Goal: Navigation & Orientation: Understand site structure

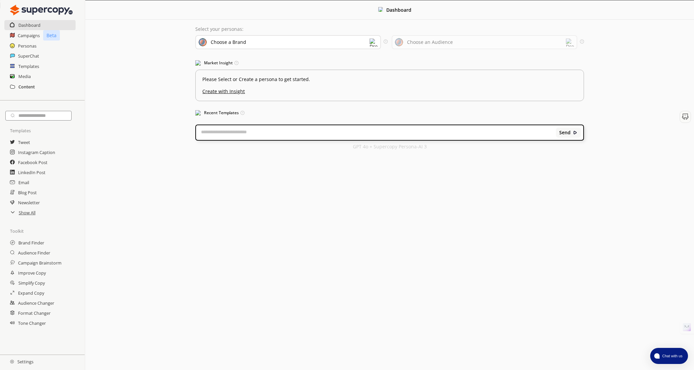
click at [28, 87] on h2 "Content" at bounding box center [26, 87] width 16 height 10
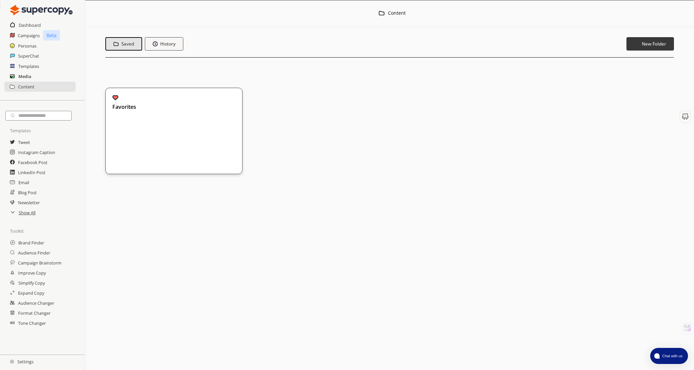
click at [26, 75] on h2 "Media" at bounding box center [24, 76] width 13 height 10
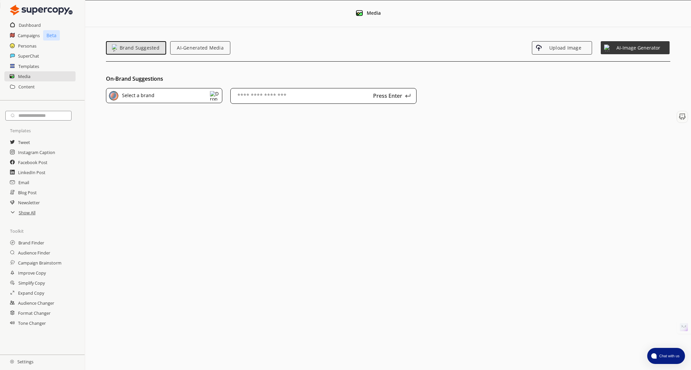
click at [173, 98] on div "Select a brand" at bounding box center [164, 95] width 116 height 15
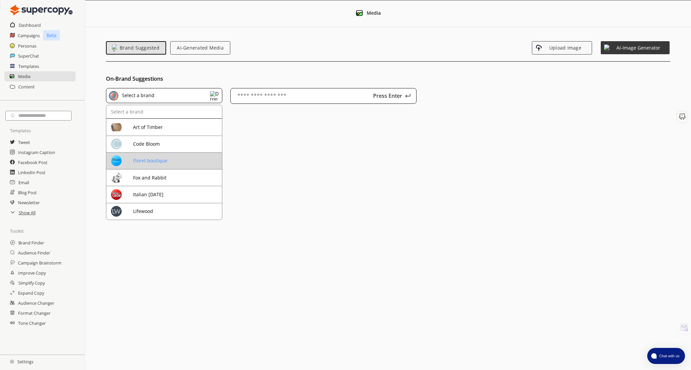
click at [157, 158] on div "Floret boutique" at bounding box center [176, 160] width 87 height 5
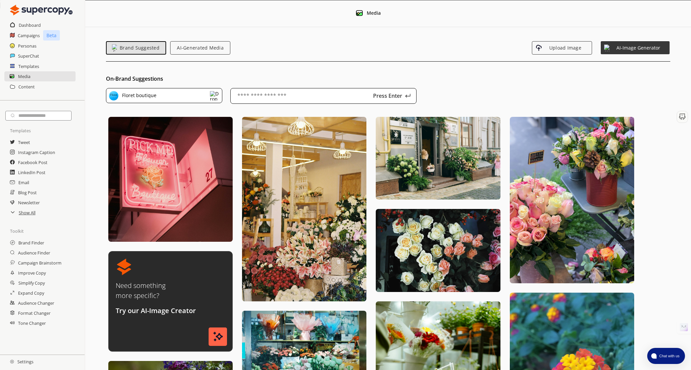
click at [40, 67] on div "Templates" at bounding box center [42, 66] width 85 height 10
click at [24, 63] on h2 "Templates" at bounding box center [28, 66] width 21 height 10
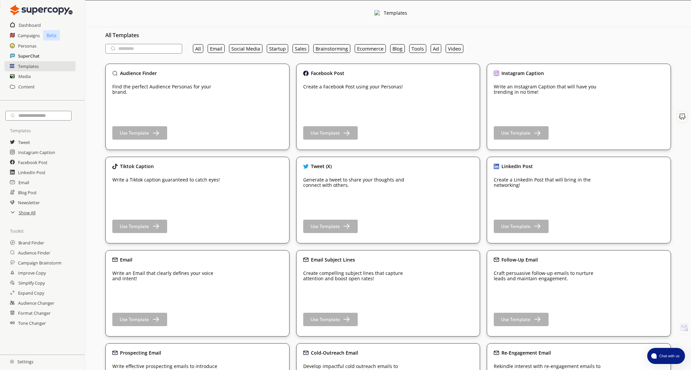
click at [29, 54] on h2 "SuperChat" at bounding box center [28, 56] width 21 height 10
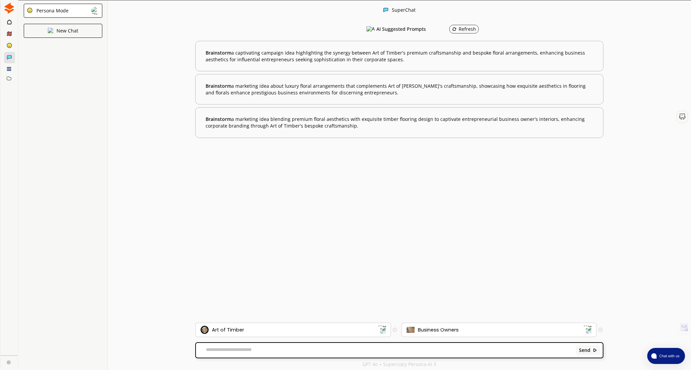
click at [52, 10] on div "Persona Mode" at bounding box center [51, 10] width 34 height 5
click at [8, 44] on icon at bounding box center [9, 45] width 6 height 6
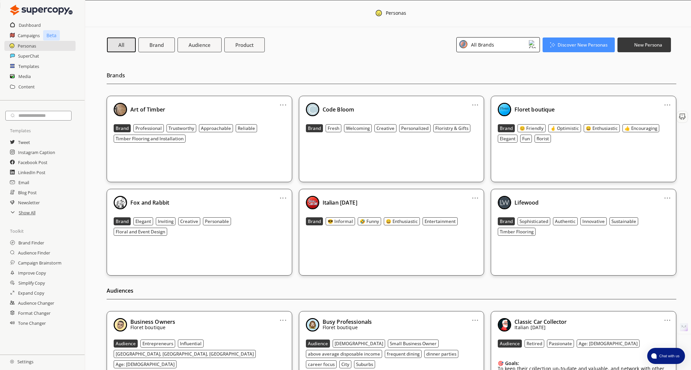
click at [13, 36] on icon at bounding box center [13, 35] width 0 height 3
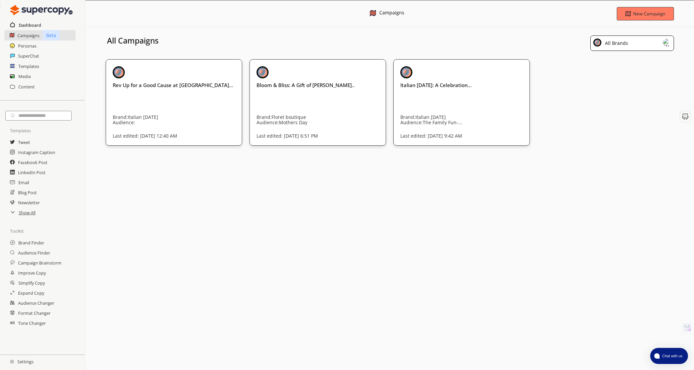
click at [25, 26] on h2 "Dashboard" at bounding box center [30, 25] width 22 height 10
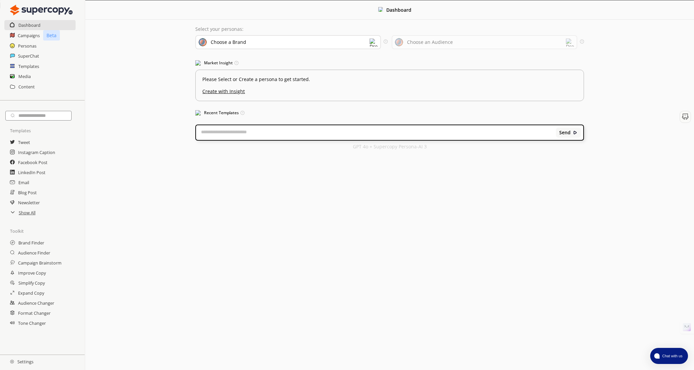
click at [236, 44] on div "Choose a Brand" at bounding box center [228, 41] width 35 height 5
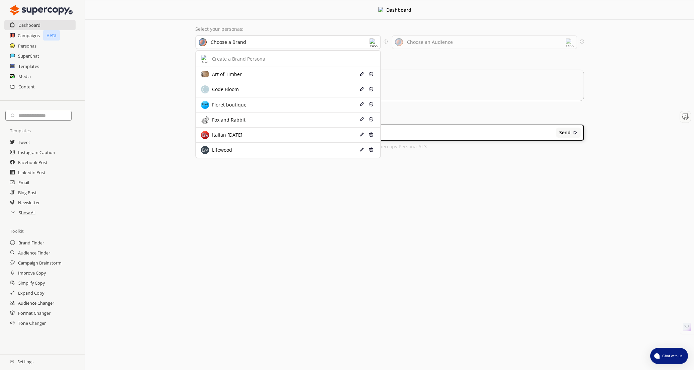
click at [236, 28] on p "Select your personas:" at bounding box center [389, 28] width 388 height 5
